Goal: Task Accomplishment & Management: Manage account settings

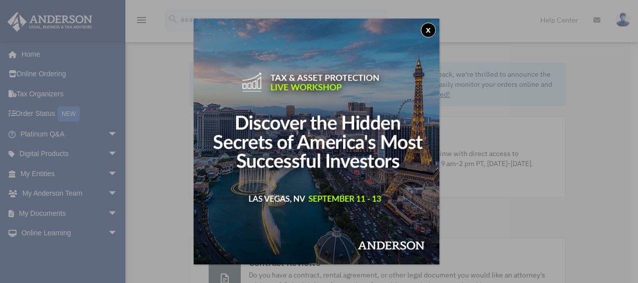
click at [170, 126] on div "x" at bounding box center [319, 141] width 638 height 283
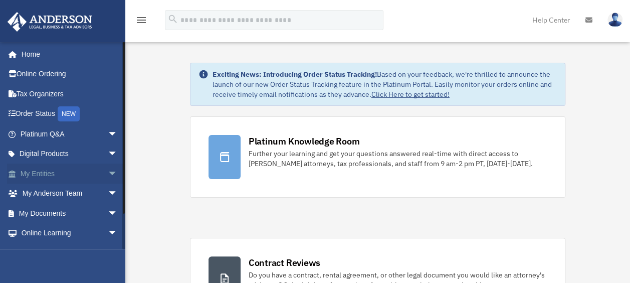
click at [108, 174] on span "arrow_drop_down" at bounding box center [118, 173] width 20 height 21
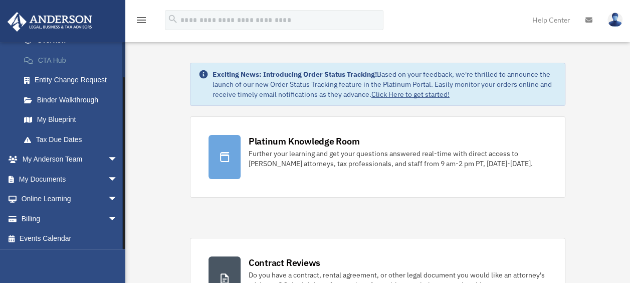
scroll to position [153, 0]
click at [74, 115] on link "My Blueprint" at bounding box center [73, 119] width 119 height 20
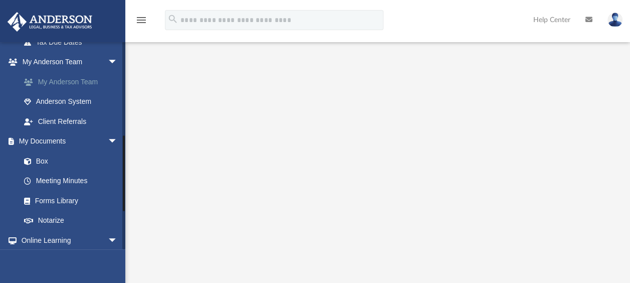
scroll to position [251, 0]
click at [39, 161] on link "Box" at bounding box center [73, 160] width 119 height 20
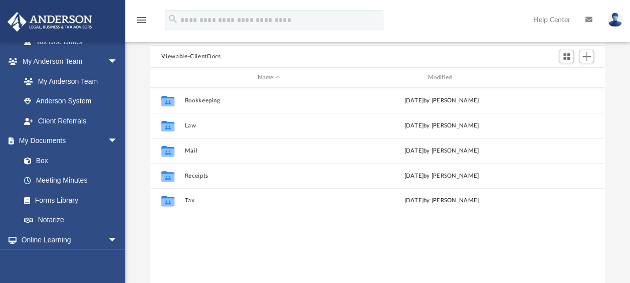
scroll to position [220, 446]
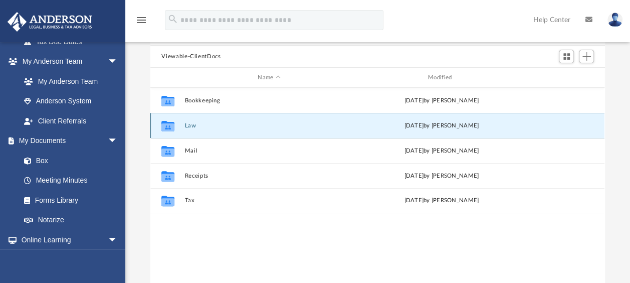
click at [186, 122] on button "Law" at bounding box center [269, 125] width 168 height 7
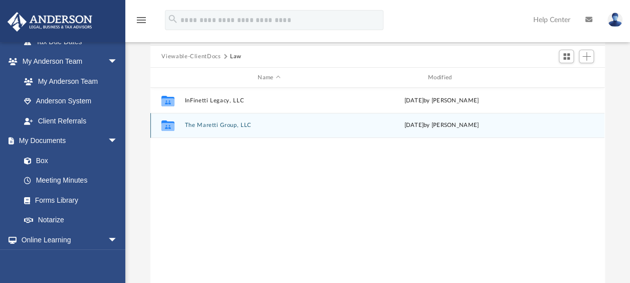
click at [224, 122] on button "The Maretti Group, LLC" at bounding box center [269, 125] width 168 height 7
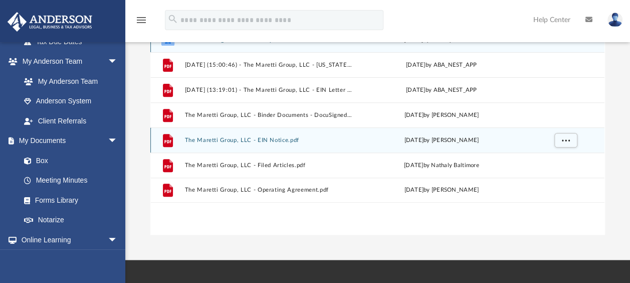
scroll to position [142, 0]
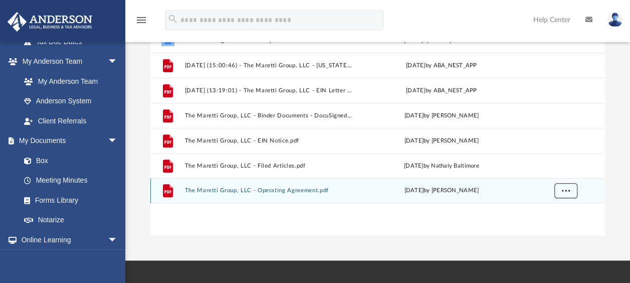
click at [574, 188] on button "More options" at bounding box center [565, 190] width 23 height 15
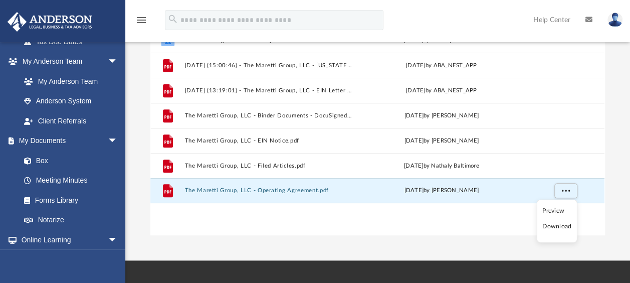
click at [549, 211] on li "Preview" at bounding box center [556, 210] width 29 height 11
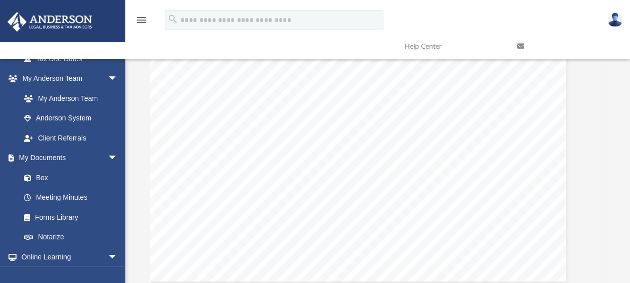
scroll to position [22987, 25]
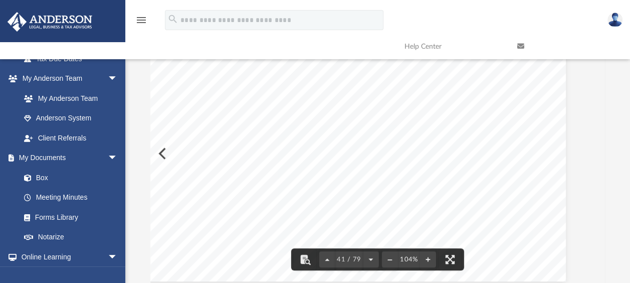
drag, startPoint x: 601, startPoint y: 153, endPoint x: 625, endPoint y: 146, distance: 24.7
click at [625, 146] on div "Difficulty viewing your box folder? You can also access your account directly o…" at bounding box center [377, 122] width 505 height 320
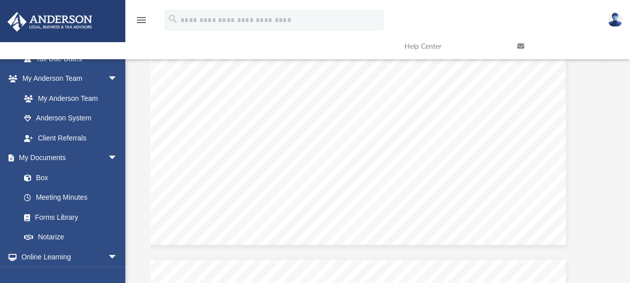
scroll to position [17352, 25]
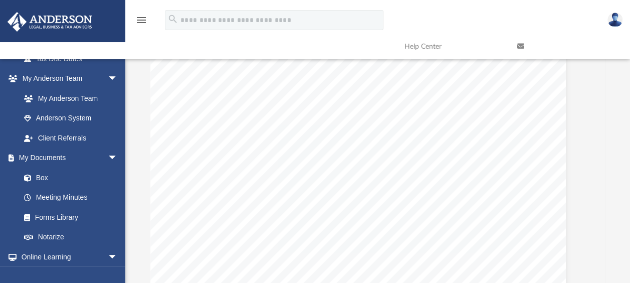
click at [262, 131] on span "In the event that the members of the Company (the "Transferor Members") unanimo…" at bounding box center [352, 133] width 326 height 9
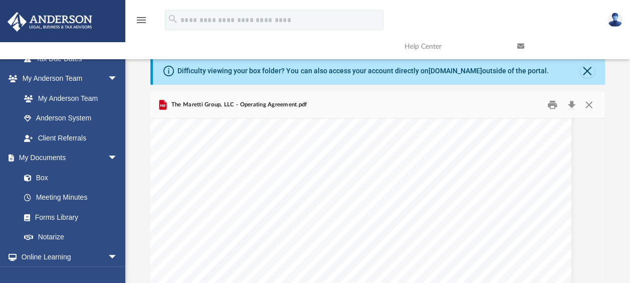
scroll to position [32365, 20]
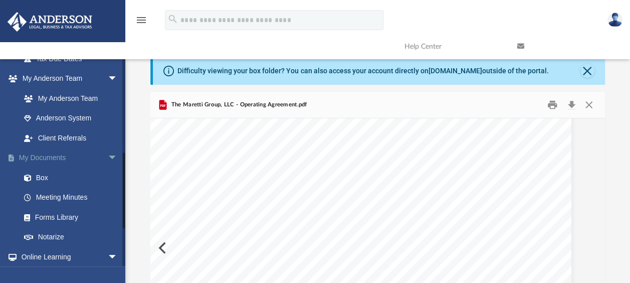
click at [49, 152] on link "My Documents arrow_drop_down" at bounding box center [70, 158] width 126 height 20
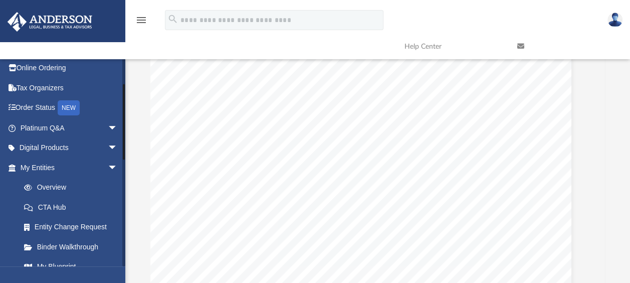
scroll to position [0, 0]
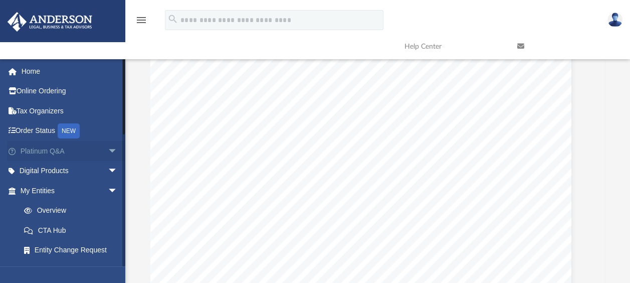
click at [109, 147] on span "arrow_drop_down" at bounding box center [118, 151] width 20 height 21
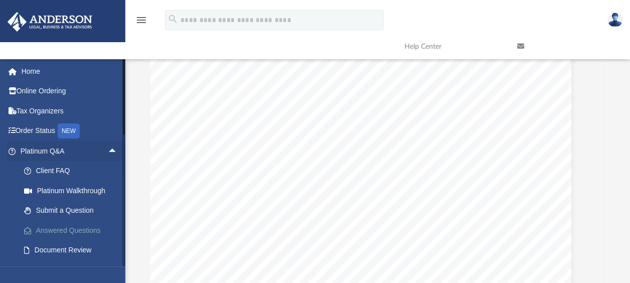
click at [67, 231] on link "Answered Questions" at bounding box center [73, 230] width 119 height 20
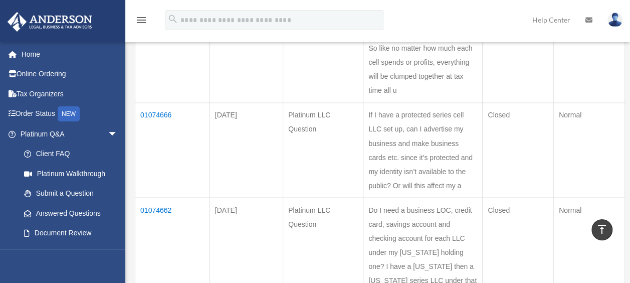
scroll to position [809, 0]
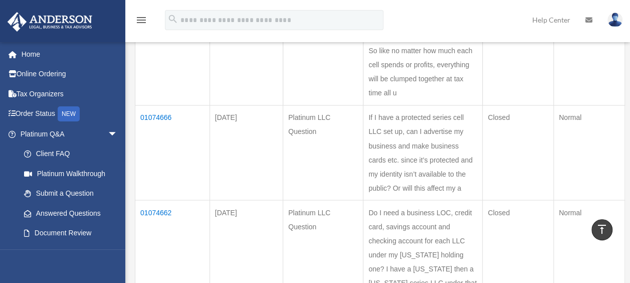
click at [154, 102] on td "01074668" at bounding box center [172, 50] width 75 height 109
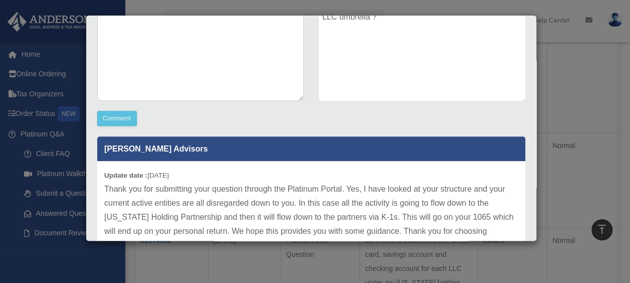
scroll to position [314, 0]
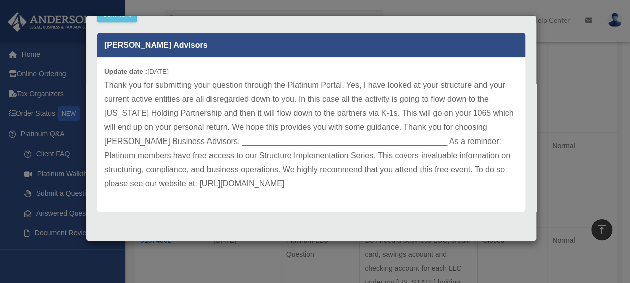
click at [615, 126] on div "Case Detail × Platinum Tax Question Case Number 01074668 Created Date [DATE] St…" at bounding box center [315, 141] width 630 height 283
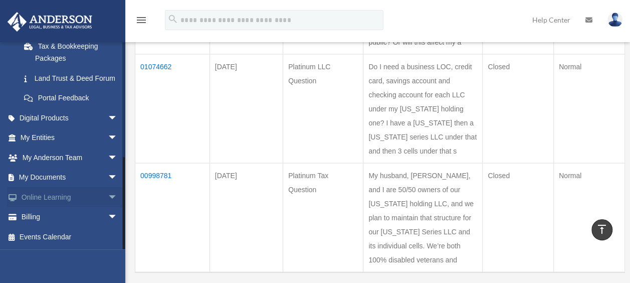
scroll to position [955, 0]
click at [108, 218] on span "arrow_drop_down" at bounding box center [118, 217] width 20 height 21
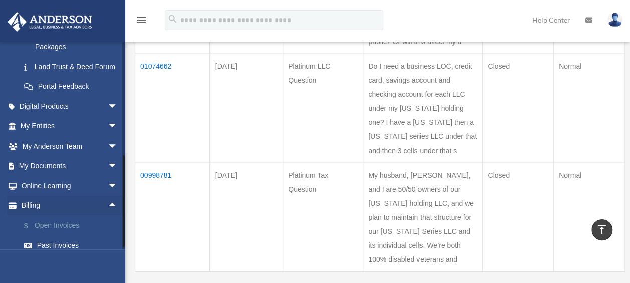
scroll to position [310, 0]
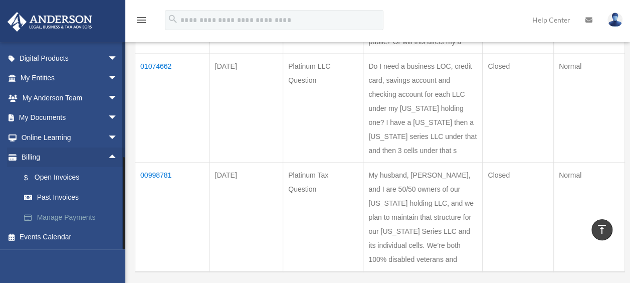
click at [67, 216] on link "Manage Payments" at bounding box center [73, 217] width 119 height 20
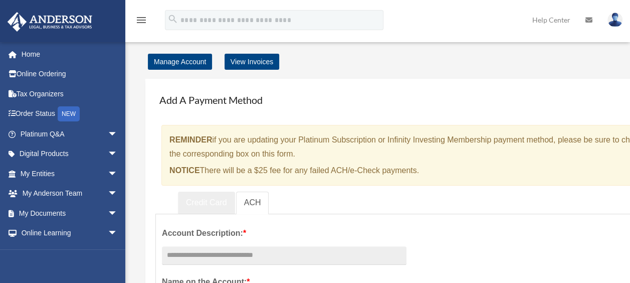
click at [205, 212] on link "Credit Card" at bounding box center [206, 203] width 57 height 23
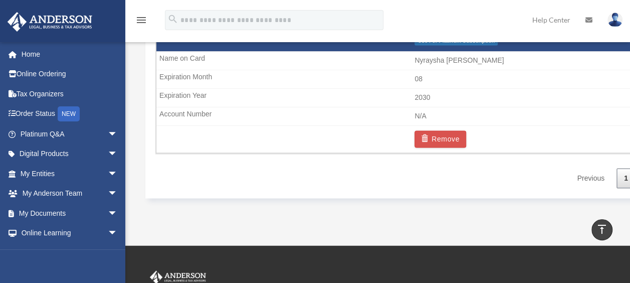
scroll to position [692, 0]
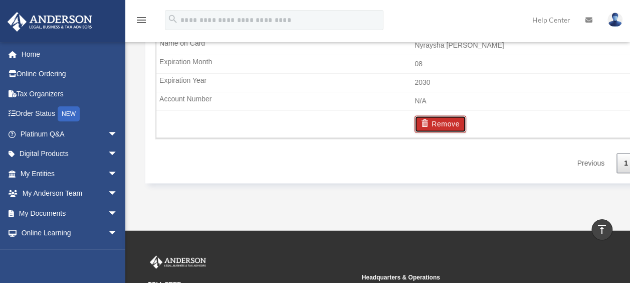
drag, startPoint x: 432, startPoint y: 127, endPoint x: 429, endPoint y: 118, distance: 9.7
click at [429, 120] on span "button" at bounding box center [426, 123] width 11 height 7
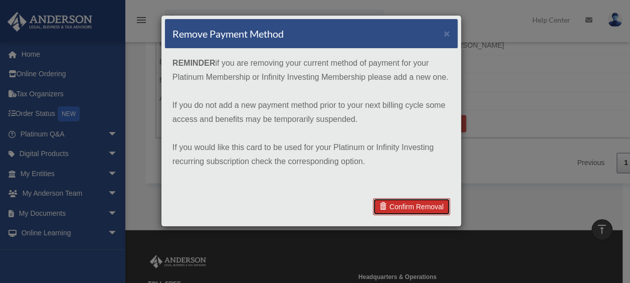
click at [403, 213] on link "Confirm Removal" at bounding box center [411, 206] width 77 height 17
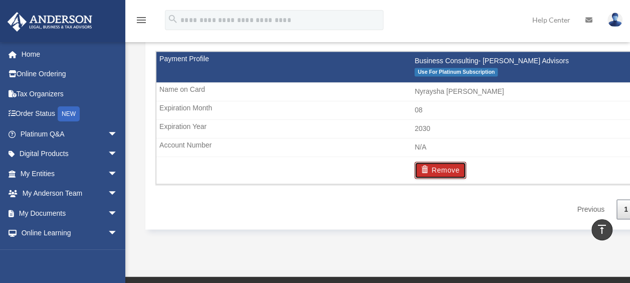
scroll to position [685, 0]
